Goal: Check status: Check status

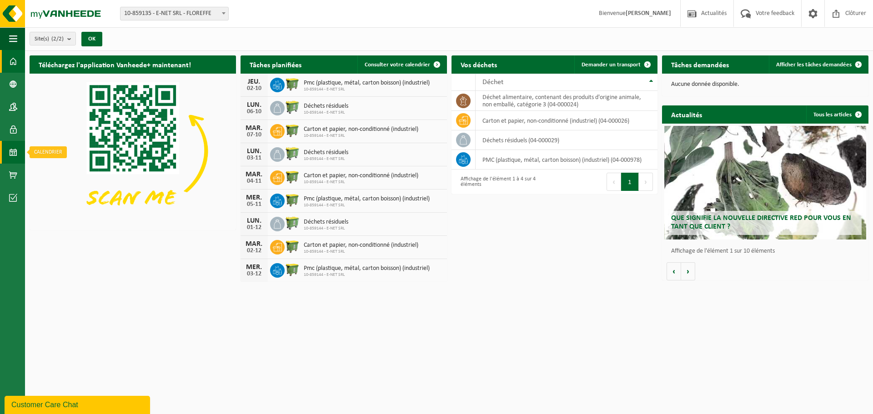
click at [7, 155] on link "Calendrier" at bounding box center [12, 152] width 25 height 23
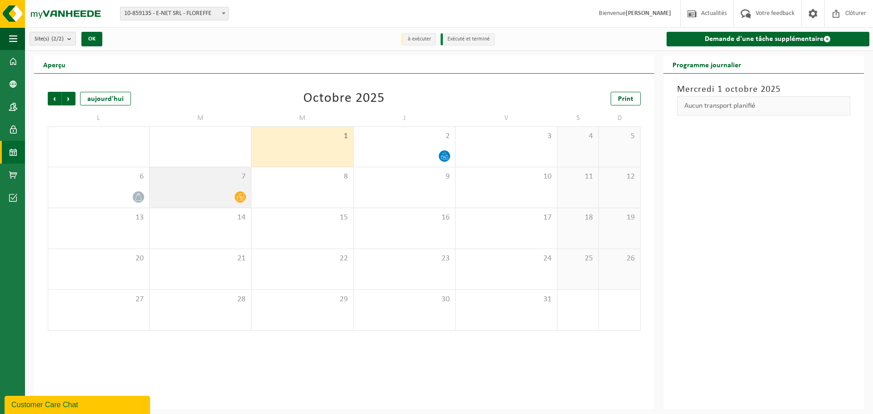
click at [241, 199] on icon at bounding box center [240, 197] width 8 height 8
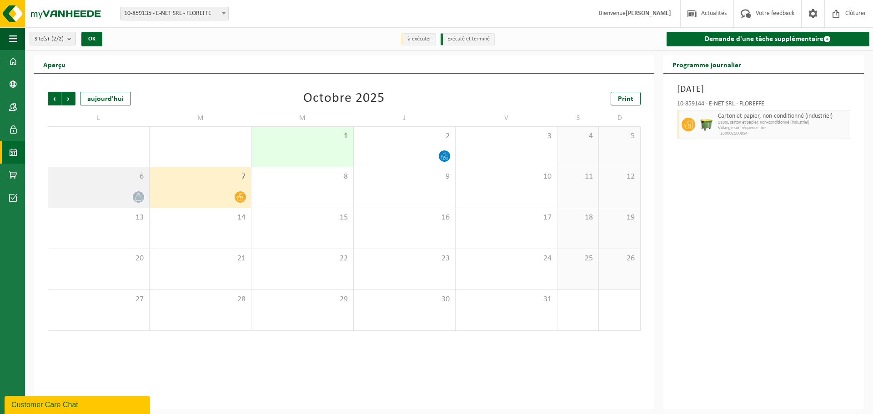
click at [139, 198] on icon at bounding box center [139, 197] width 8 height 8
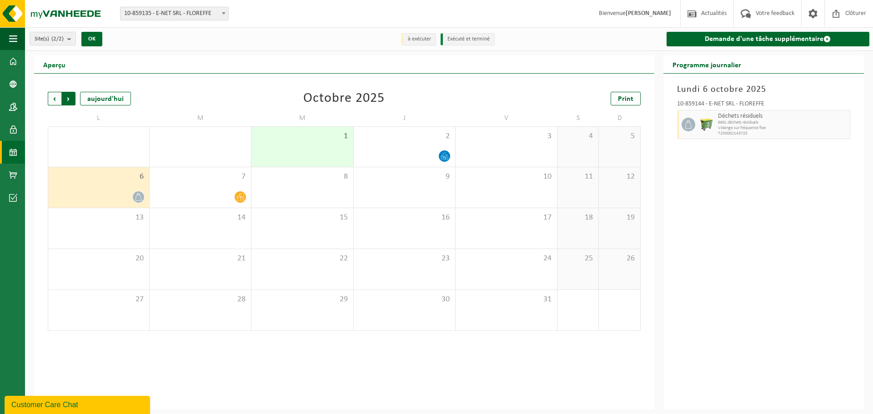
click at [51, 99] on span "Précédent" at bounding box center [55, 99] width 14 height 14
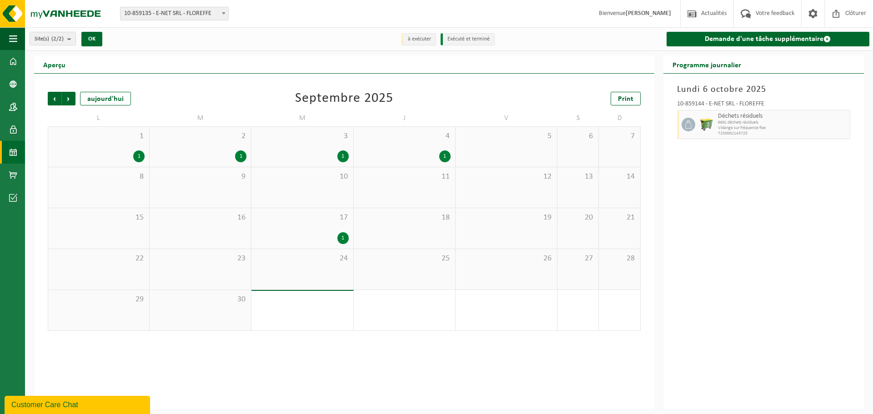
click at [342, 238] on div "1" at bounding box center [342, 238] width 11 height 12
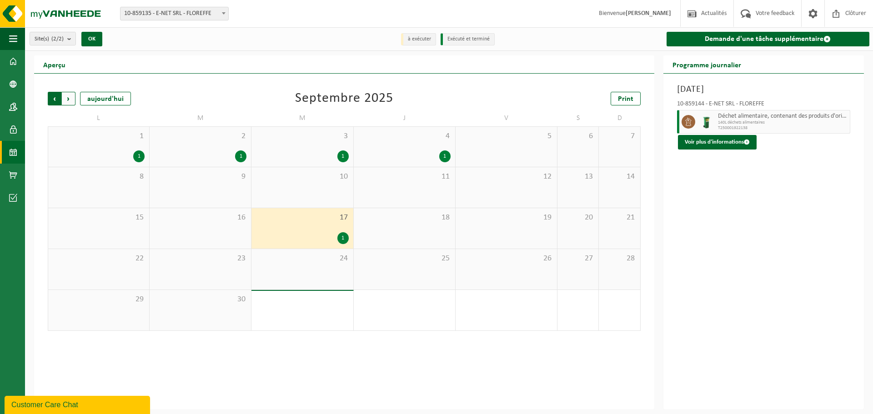
click at [70, 97] on span "Suivant" at bounding box center [69, 99] width 14 height 14
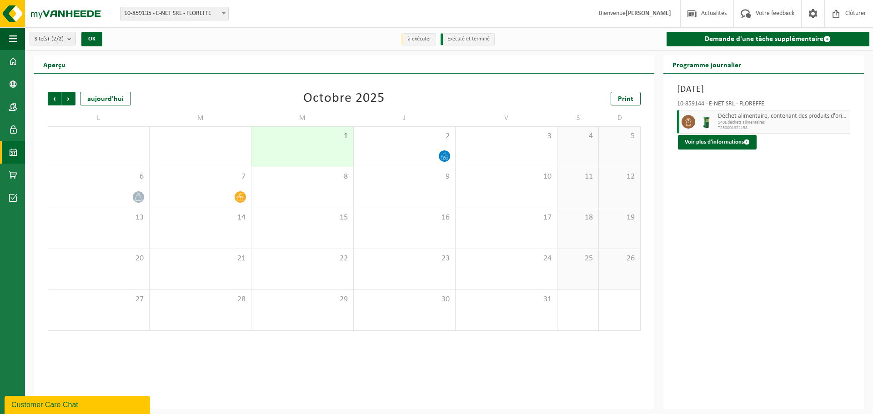
click at [70, 97] on span "Suivant" at bounding box center [69, 99] width 14 height 14
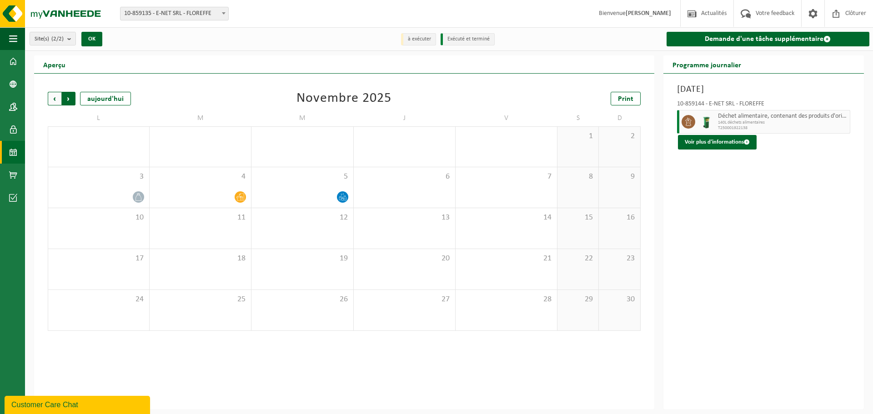
click at [54, 99] on span "Précédent" at bounding box center [55, 99] width 14 height 14
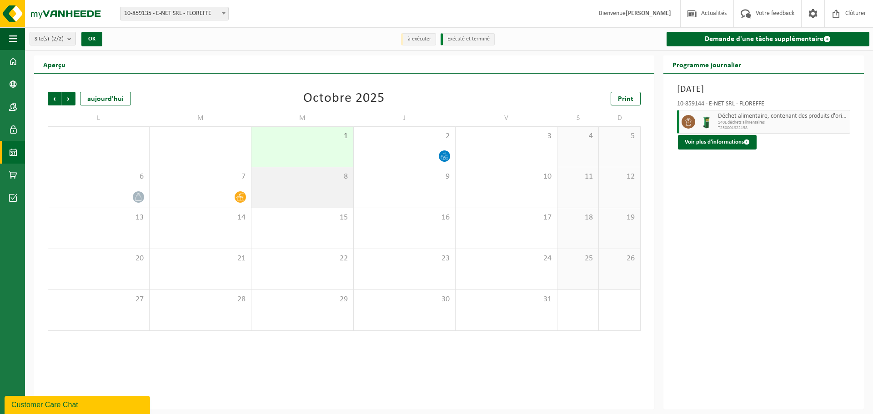
click at [277, 192] on div "8" at bounding box center [301, 187] width 101 height 40
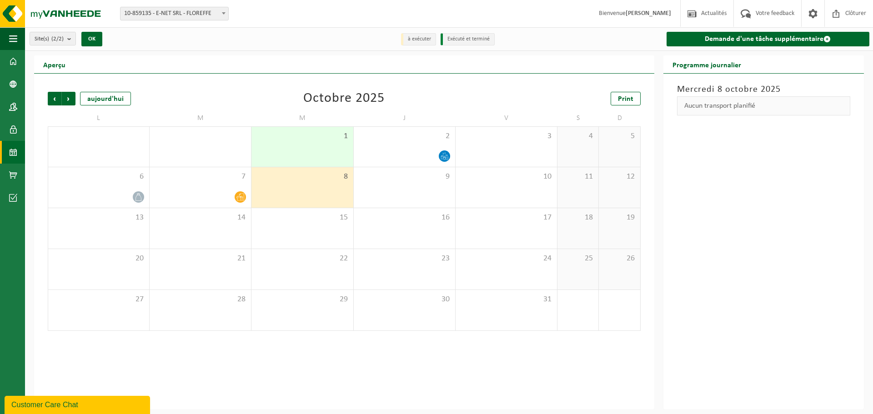
click at [293, 154] on div "1" at bounding box center [301, 147] width 101 height 40
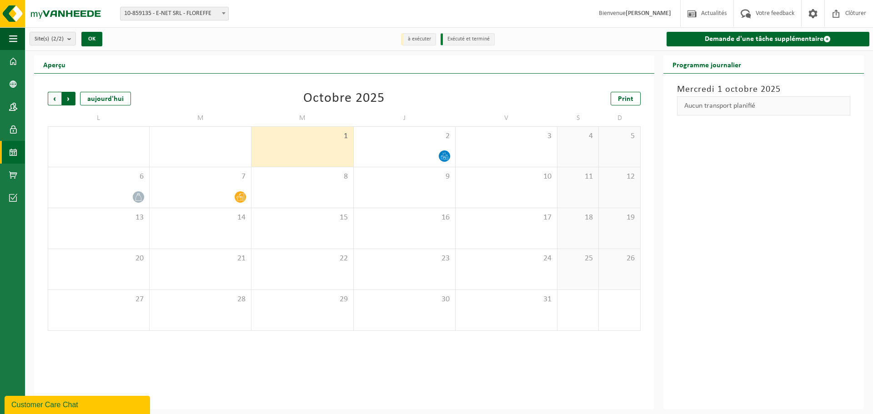
click at [53, 97] on span "Précédent" at bounding box center [55, 99] width 14 height 14
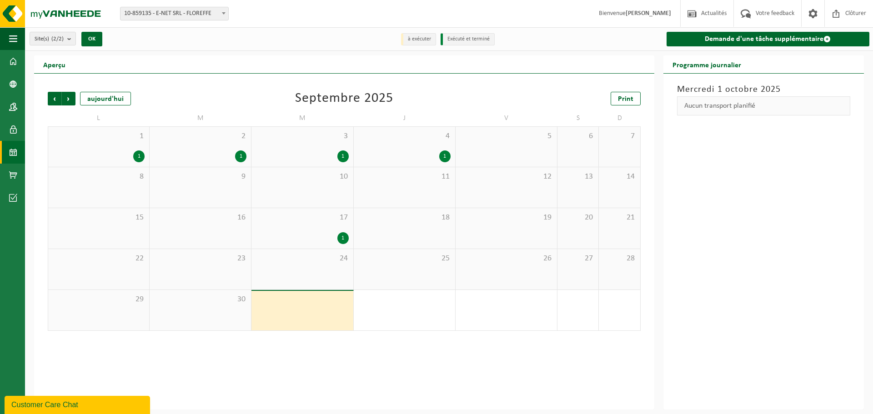
click at [341, 234] on div "1" at bounding box center [342, 238] width 11 height 12
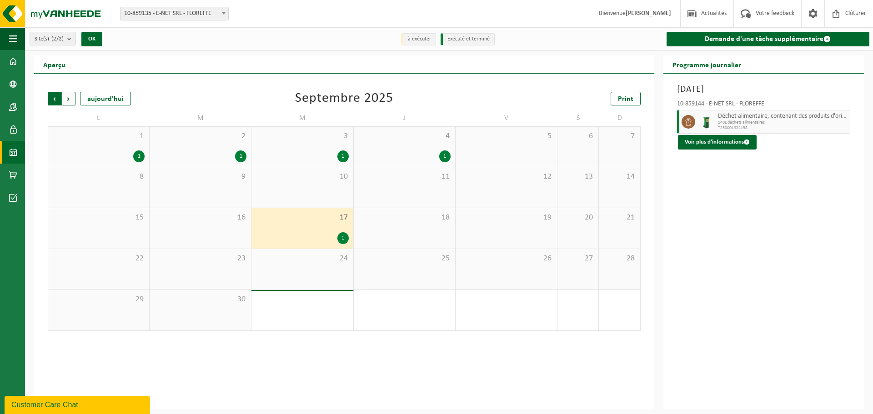
click at [70, 95] on span "Suivant" at bounding box center [69, 99] width 14 height 14
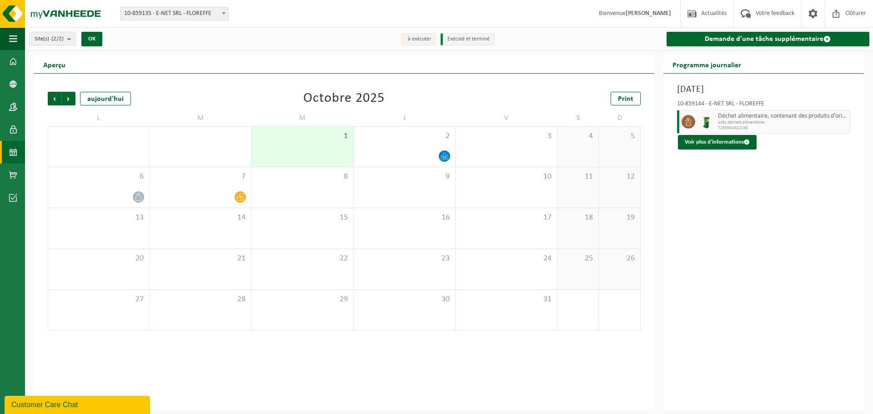
click at [70, 95] on span "Suivant" at bounding box center [69, 99] width 14 height 14
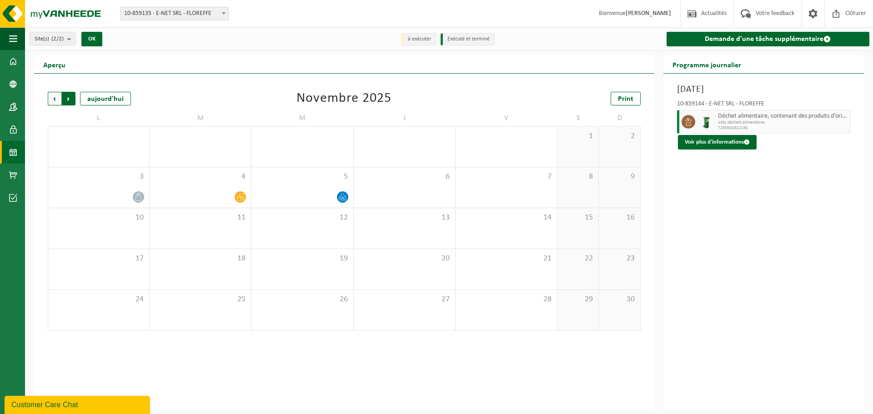
click at [55, 99] on span "Précédent" at bounding box center [55, 99] width 14 height 14
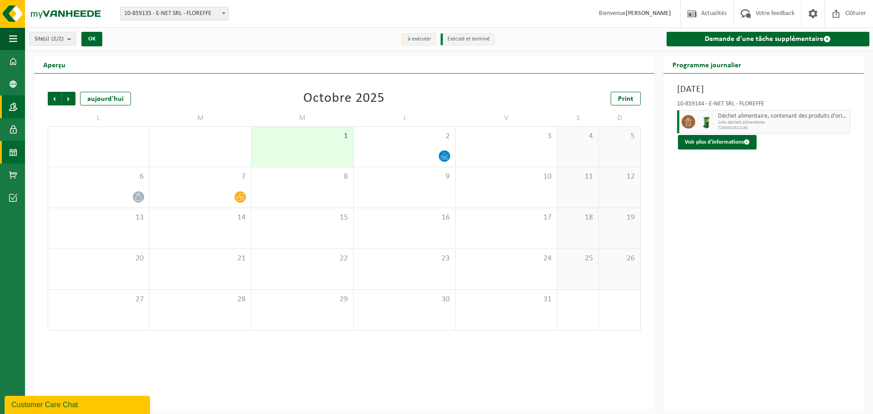
click at [12, 108] on span at bounding box center [13, 106] width 8 height 23
